Goal: Find contact information: Obtain details needed to contact an individual or organization

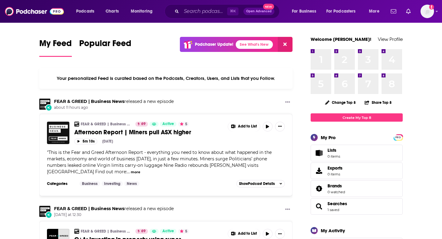
click at [199, 6] on div "⌘ K Open Advanced New" at bounding box center [221, 11] width 115 height 14
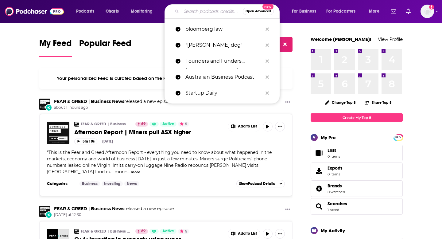
click at [198, 12] on input "Search podcasts, credits, & more..." at bounding box center [211, 11] width 61 height 10
paste input "[DATE] in Tech"
type input "[DATE] in Tech"
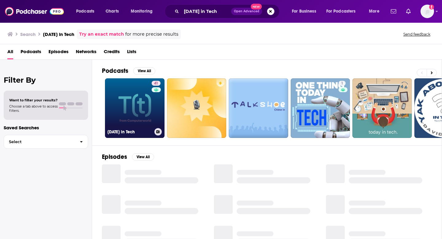
click at [112, 103] on link "41 [DATE] in Tech" at bounding box center [135, 108] width 60 height 60
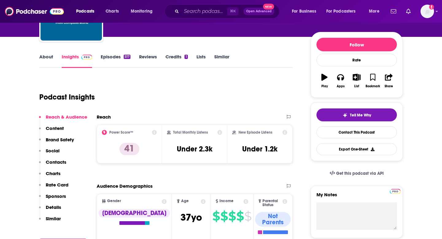
scroll to position [64, 0]
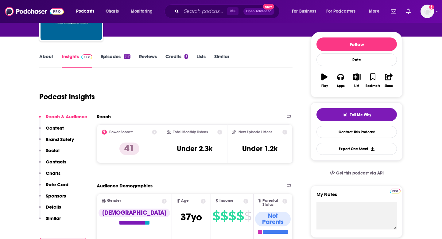
click at [59, 163] on p "Contacts" at bounding box center [56, 162] width 21 height 6
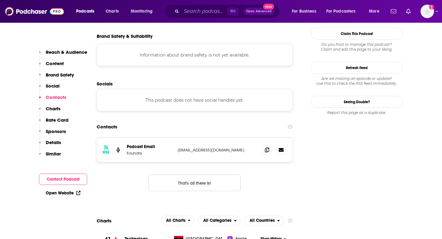
scroll to position [545, 0]
click at [267, 147] on icon at bounding box center [267, 149] width 4 height 5
